Goal: Transaction & Acquisition: Purchase product/service

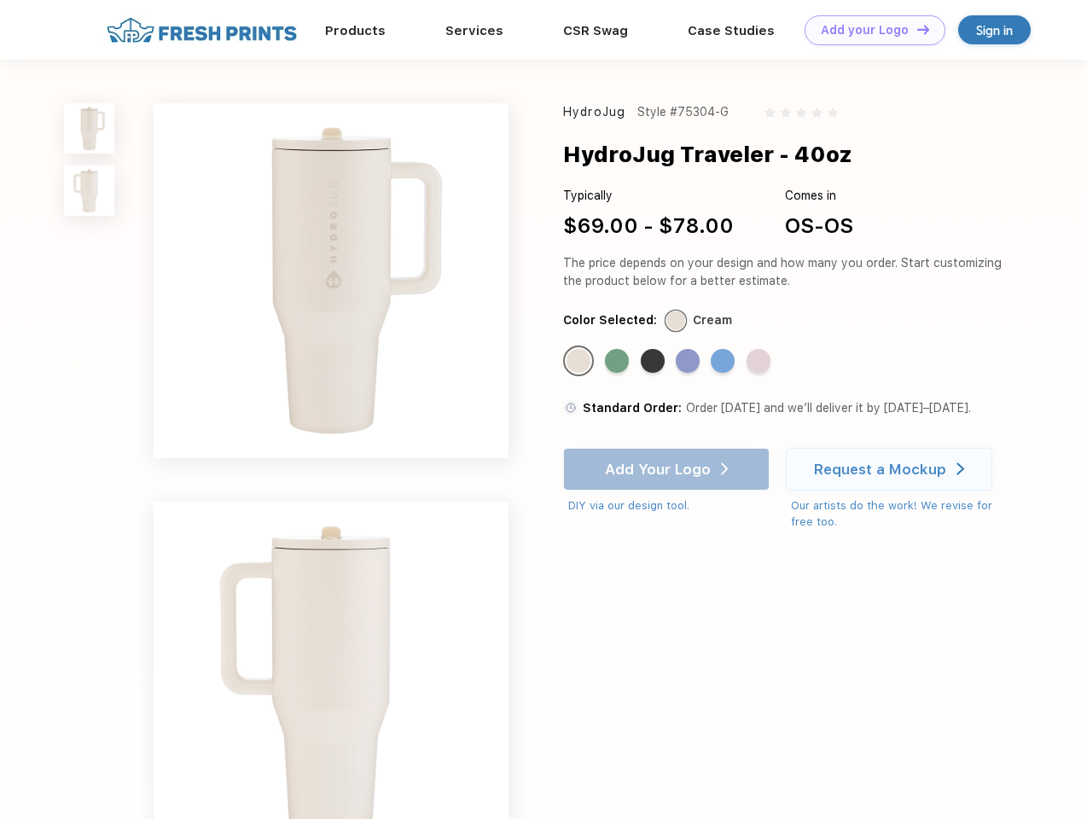
click at [869, 30] on link "Add your Logo Design Tool" at bounding box center [875, 30] width 141 height 30
click at [0, 0] on div "Design Tool" at bounding box center [0, 0] width 0 height 0
click at [916, 29] on link "Add your Logo Design Tool" at bounding box center [875, 30] width 141 height 30
click at [90, 128] on img at bounding box center [89, 128] width 50 height 50
click at [90, 191] on img at bounding box center [89, 191] width 50 height 50
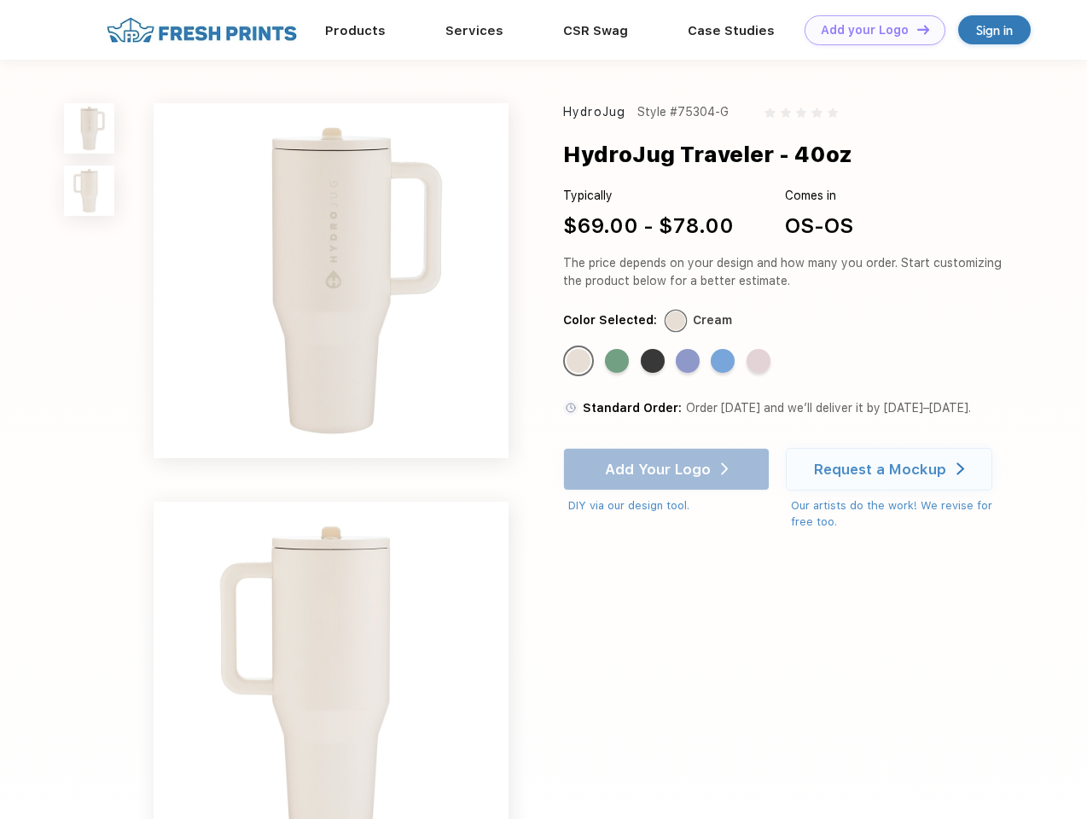
click at [580, 362] on div "Standard Color" at bounding box center [579, 361] width 24 height 24
click at [619, 362] on div "Standard Color" at bounding box center [617, 361] width 24 height 24
click at [655, 362] on div "Standard Color" at bounding box center [653, 361] width 24 height 24
click at [690, 362] on div "Standard Color" at bounding box center [688, 361] width 24 height 24
click at [724, 362] on div "Standard Color" at bounding box center [723, 361] width 24 height 24
